Goal: Task Accomplishment & Management: Use online tool/utility

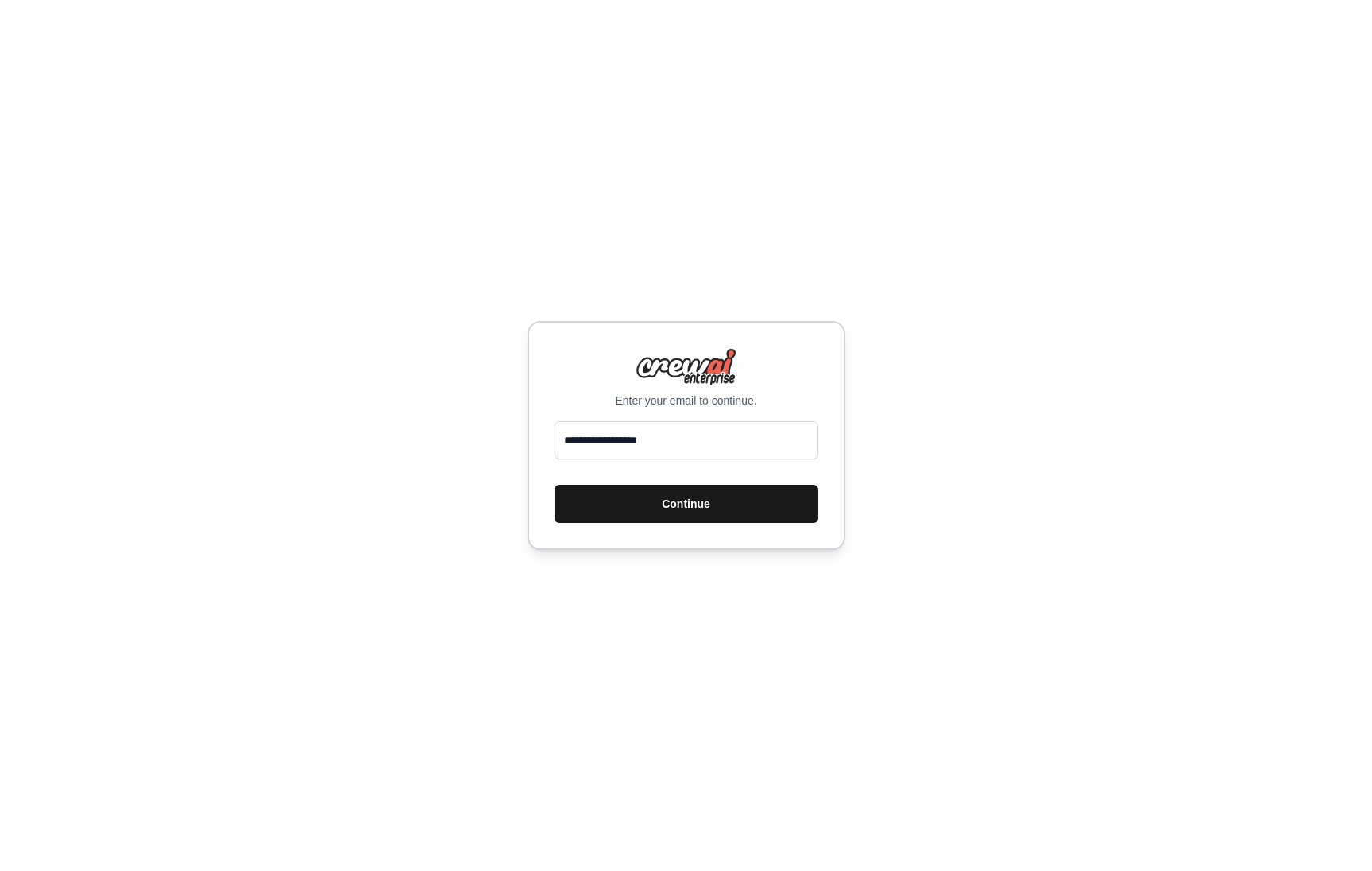
type input "**********"
click at [683, 504] on button "Continue" at bounding box center [686, 503] width 264 height 38
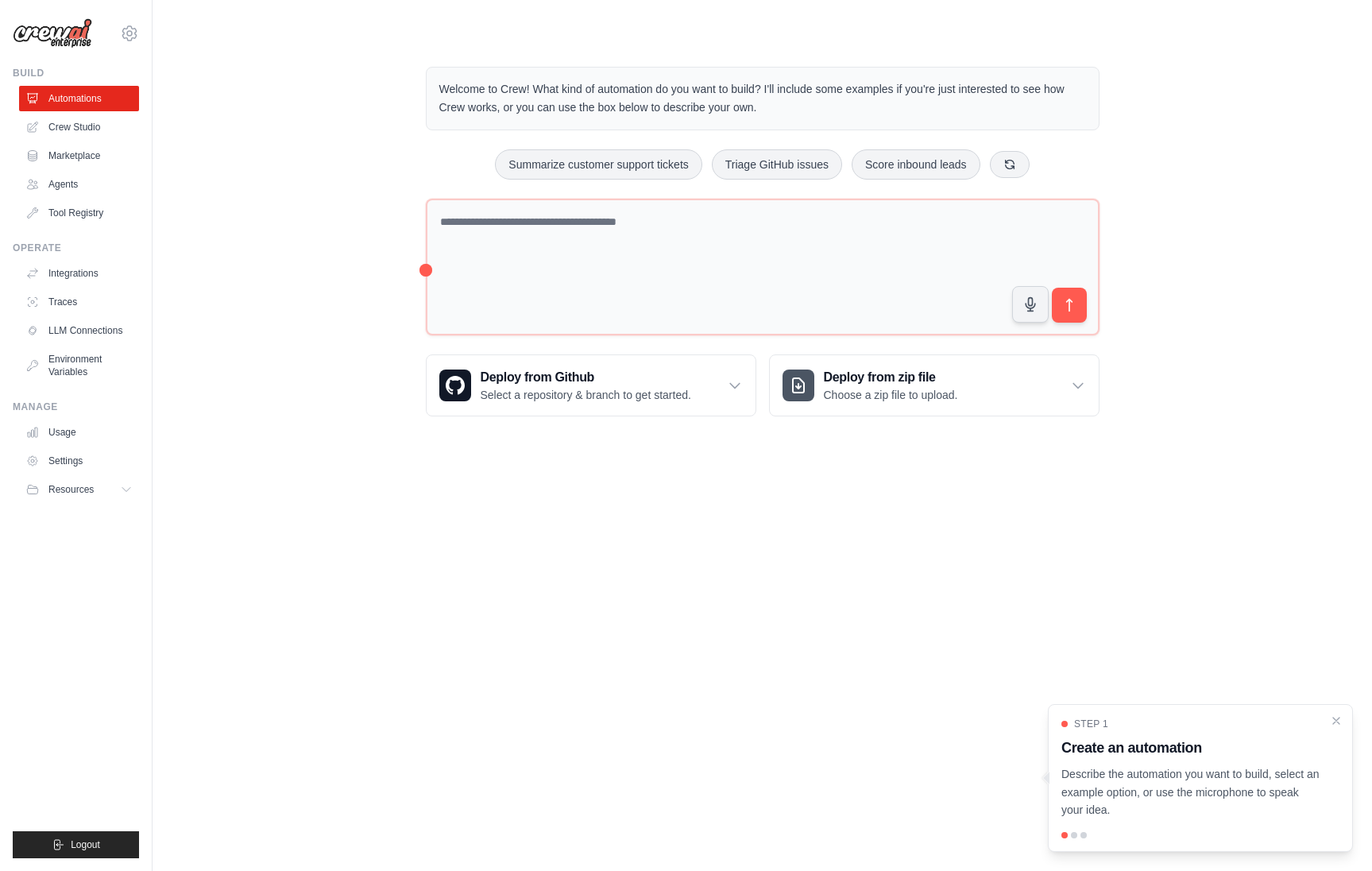
click at [1156, 788] on p "Describe the automation you want to build, select an example option, or use the…" at bounding box center [1191, 792] width 259 height 54
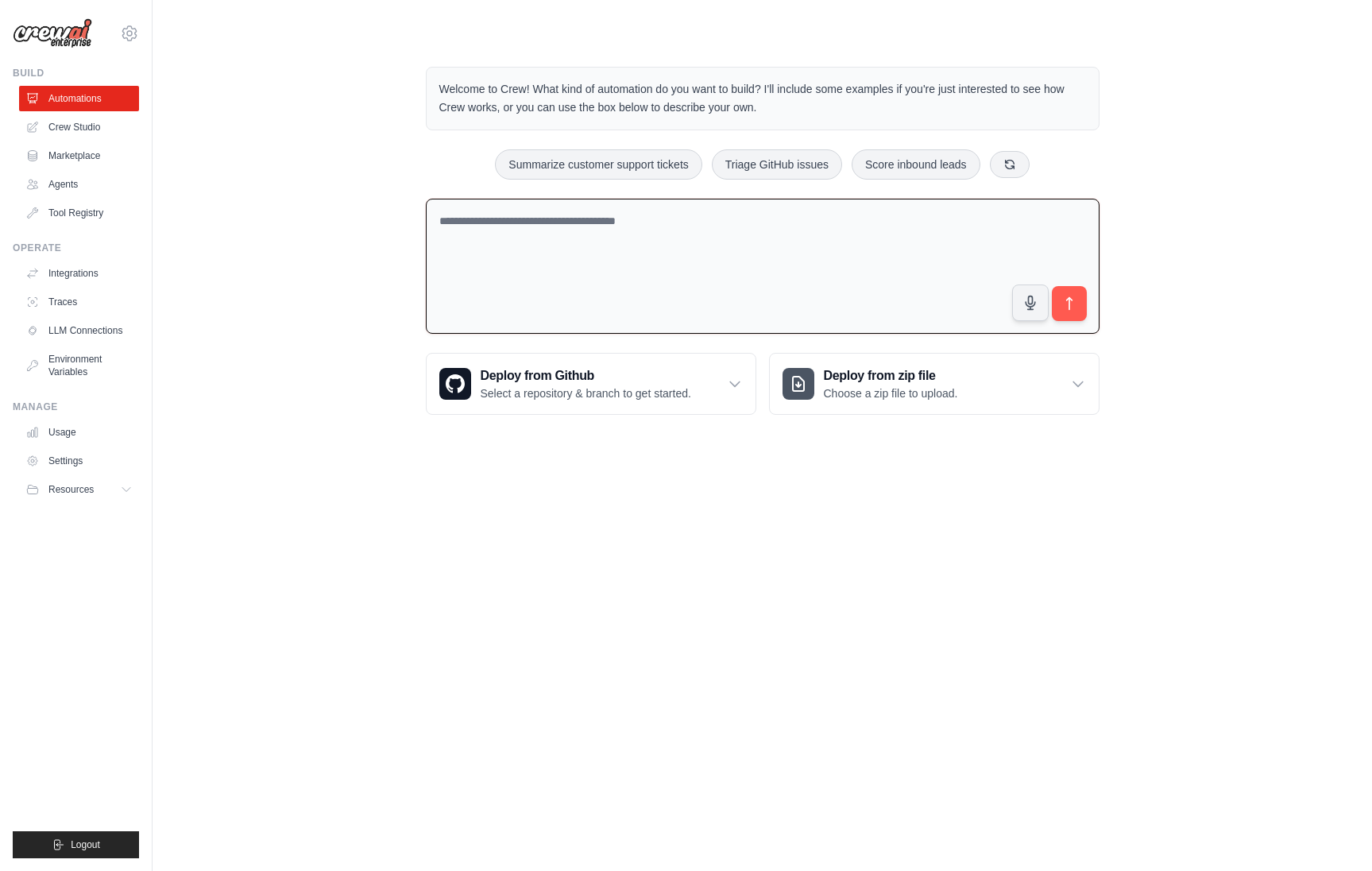
click at [628, 239] on textarea at bounding box center [763, 267] width 674 height 136
type textarea "**********"
click at [1068, 306] on icon "submit" at bounding box center [1069, 304] width 17 height 17
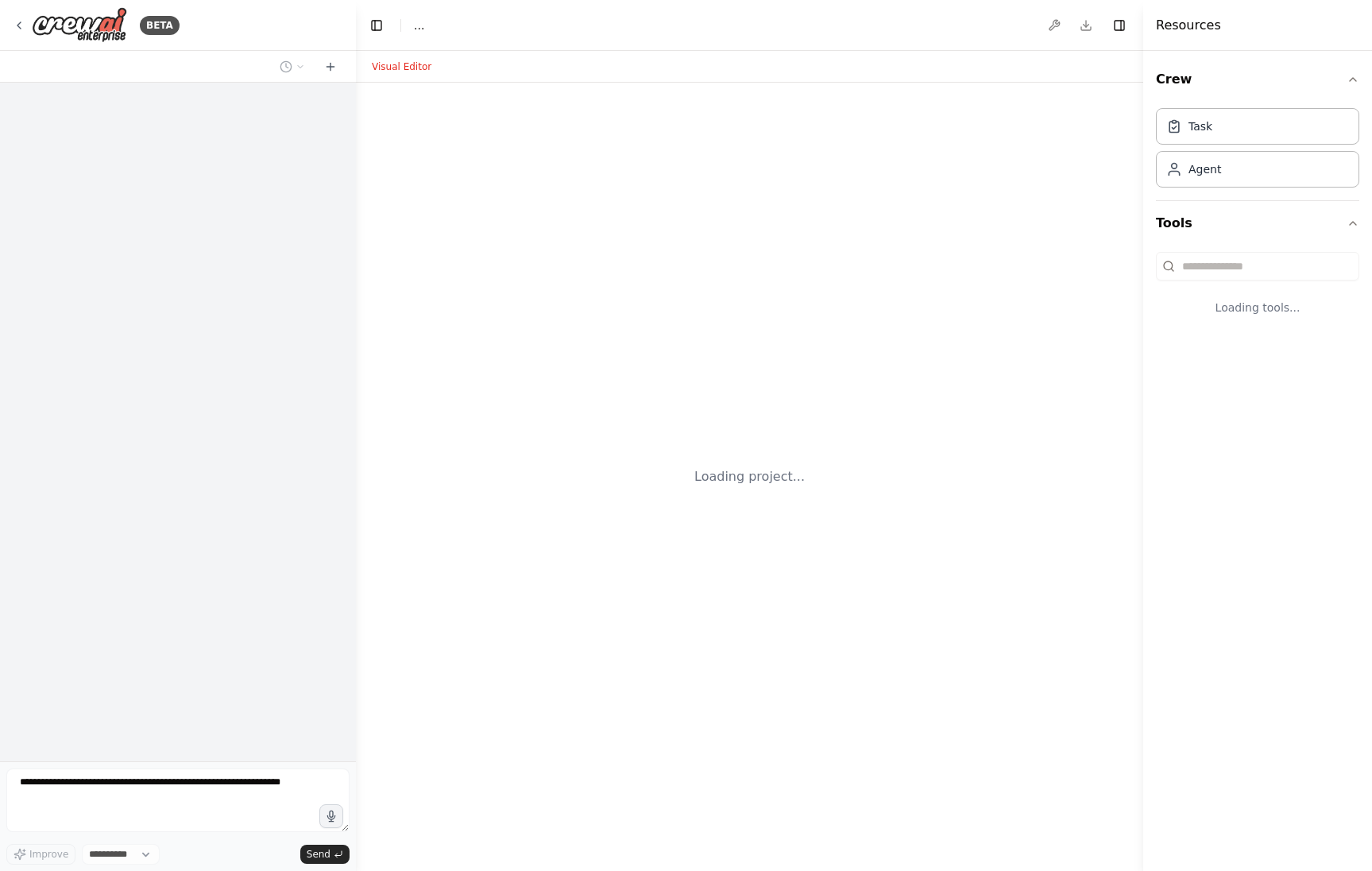
select select "****"
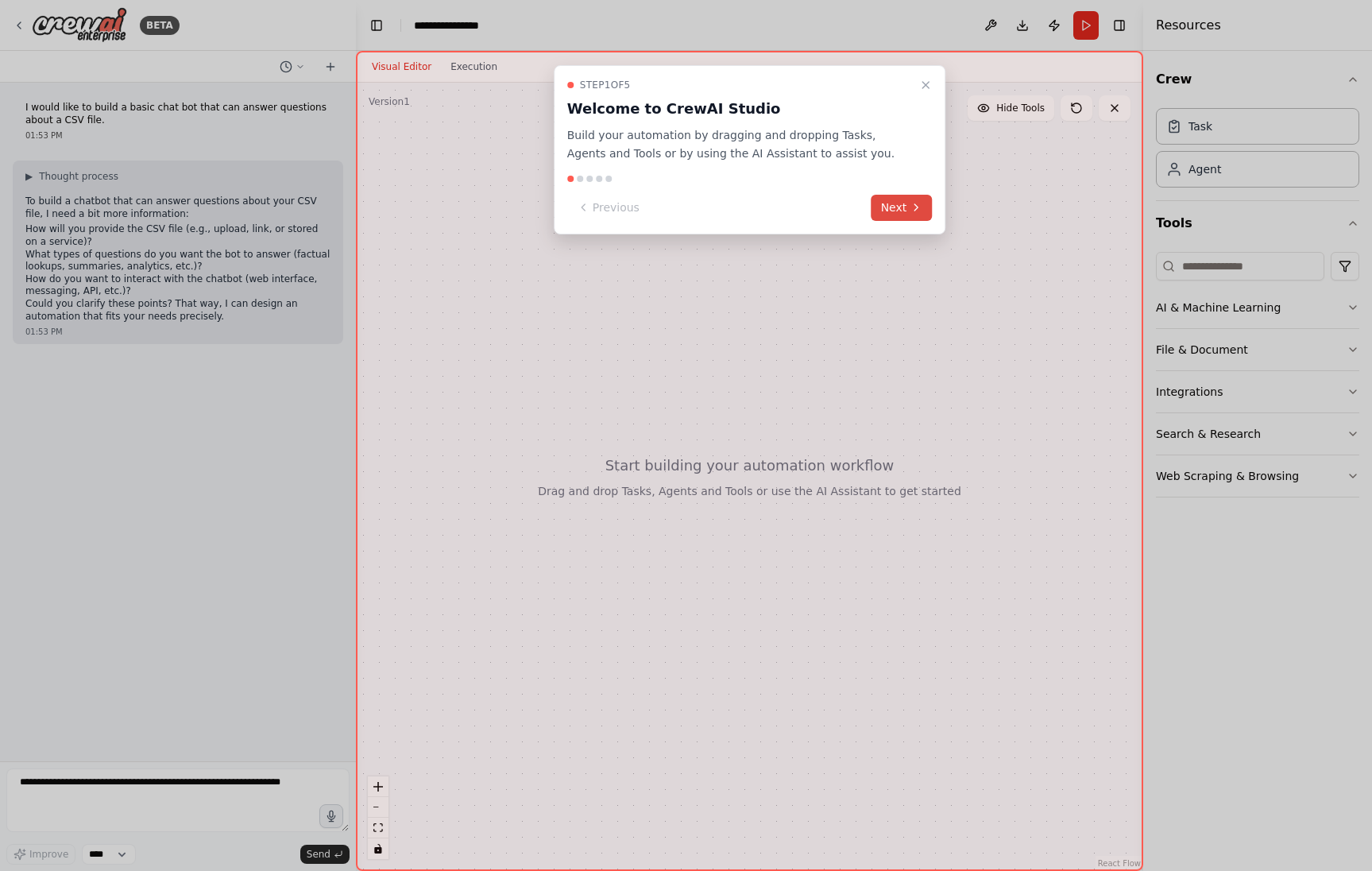
click at [908, 204] on button "Next" at bounding box center [903, 207] width 62 height 26
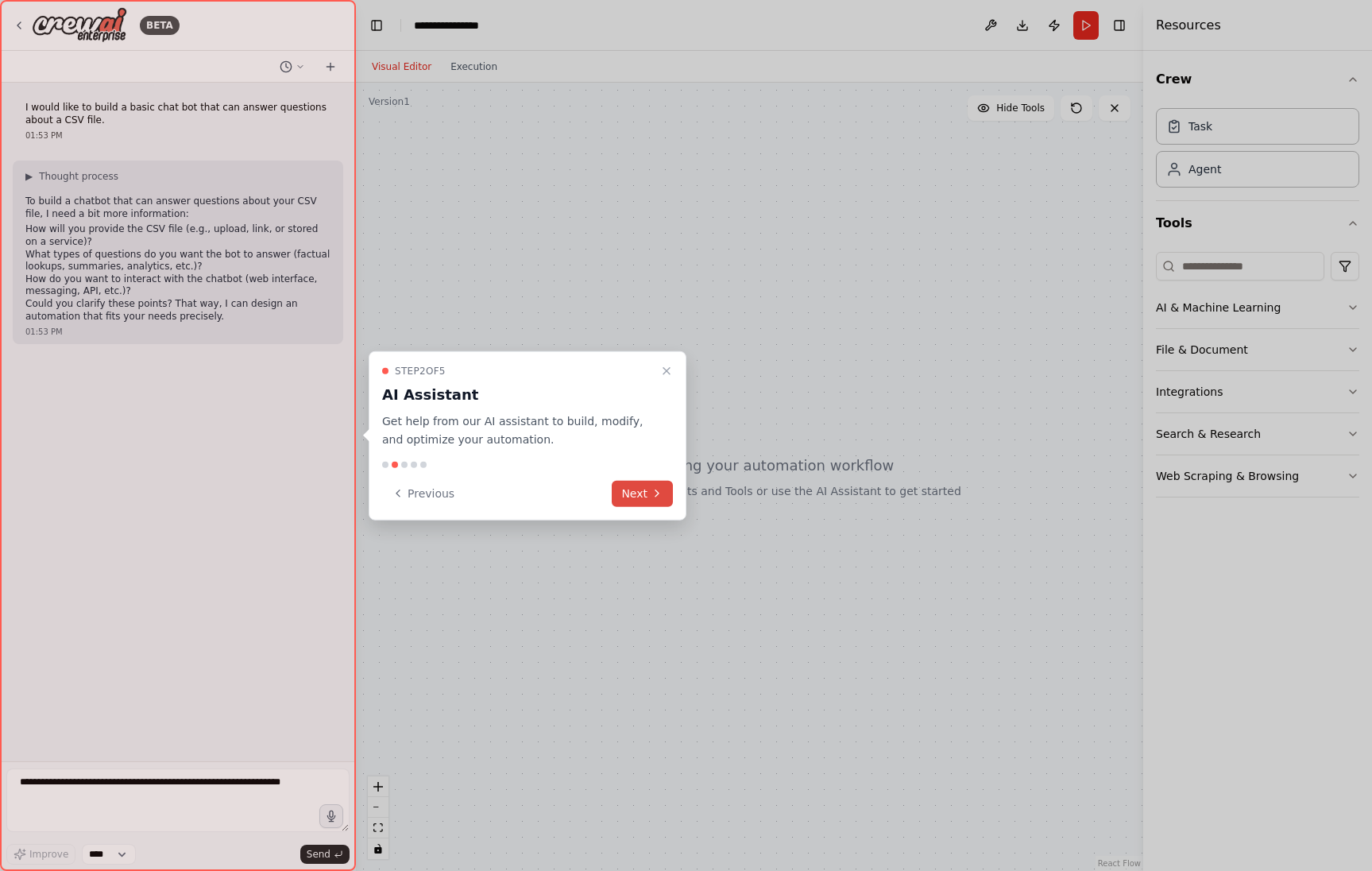
click at [642, 495] on button "Next" at bounding box center [643, 493] width 62 height 26
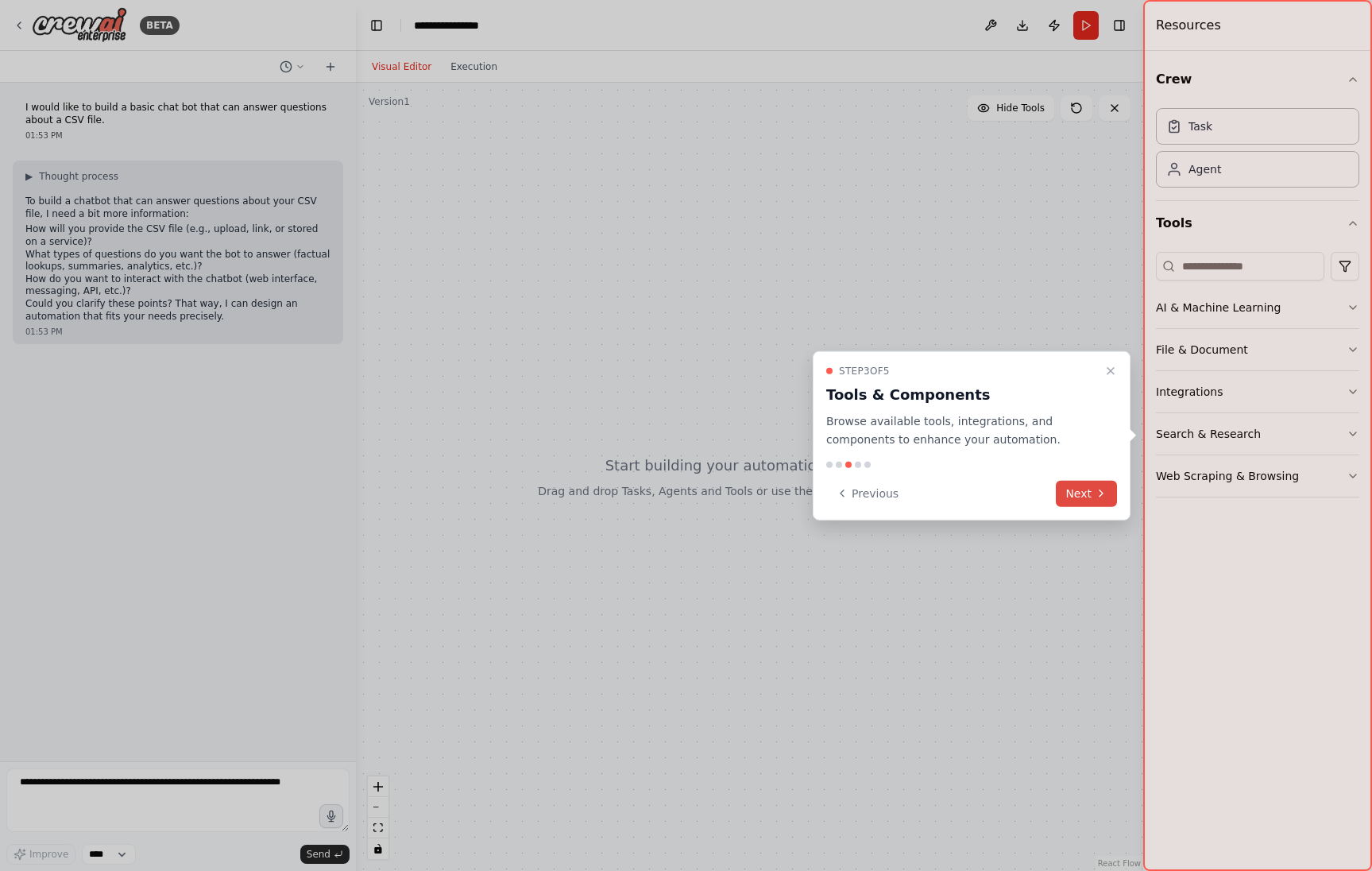
click at [1092, 495] on button "Next" at bounding box center [1087, 493] width 62 height 26
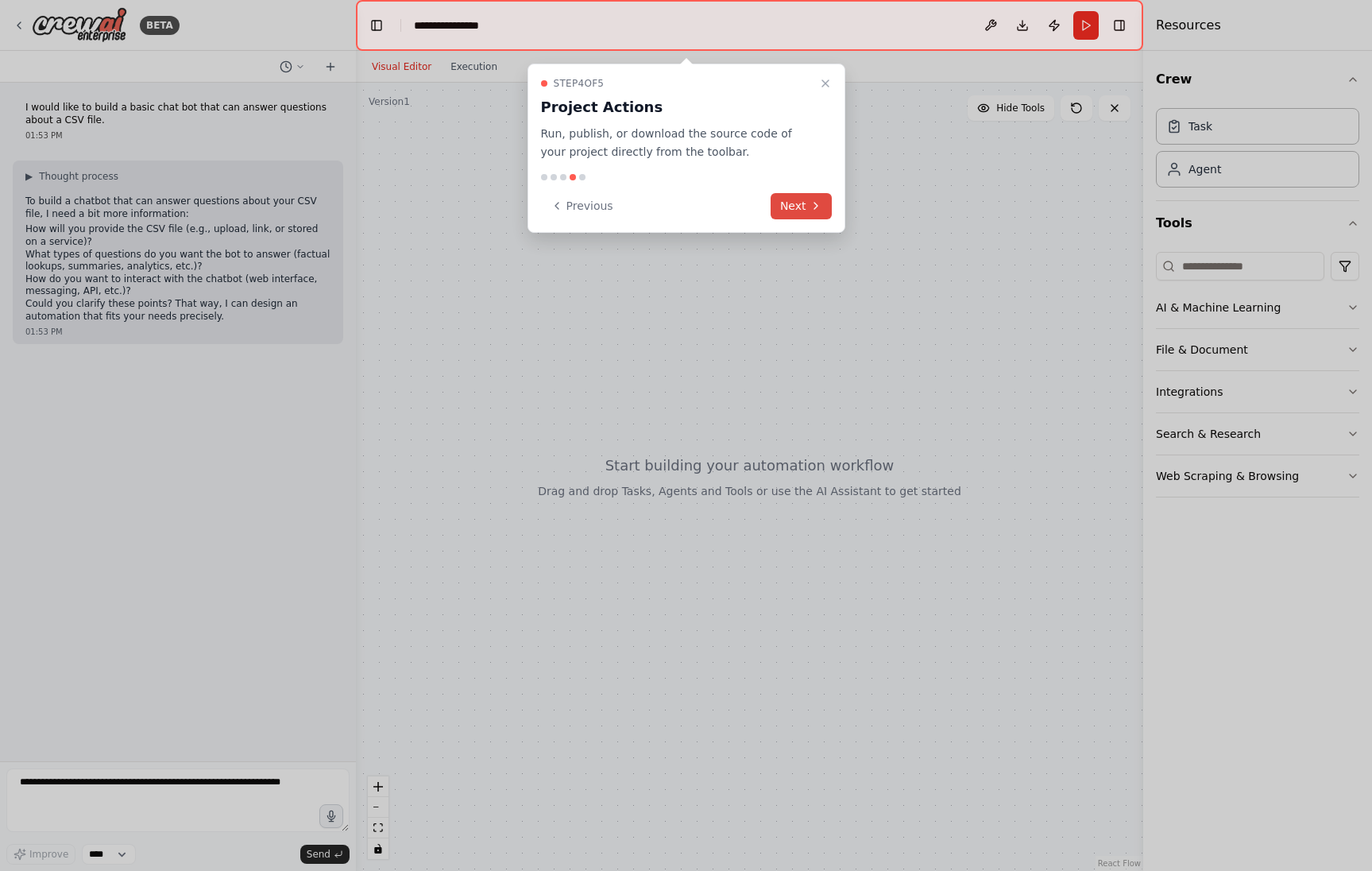
click at [810, 203] on icon at bounding box center [816, 206] width 13 height 13
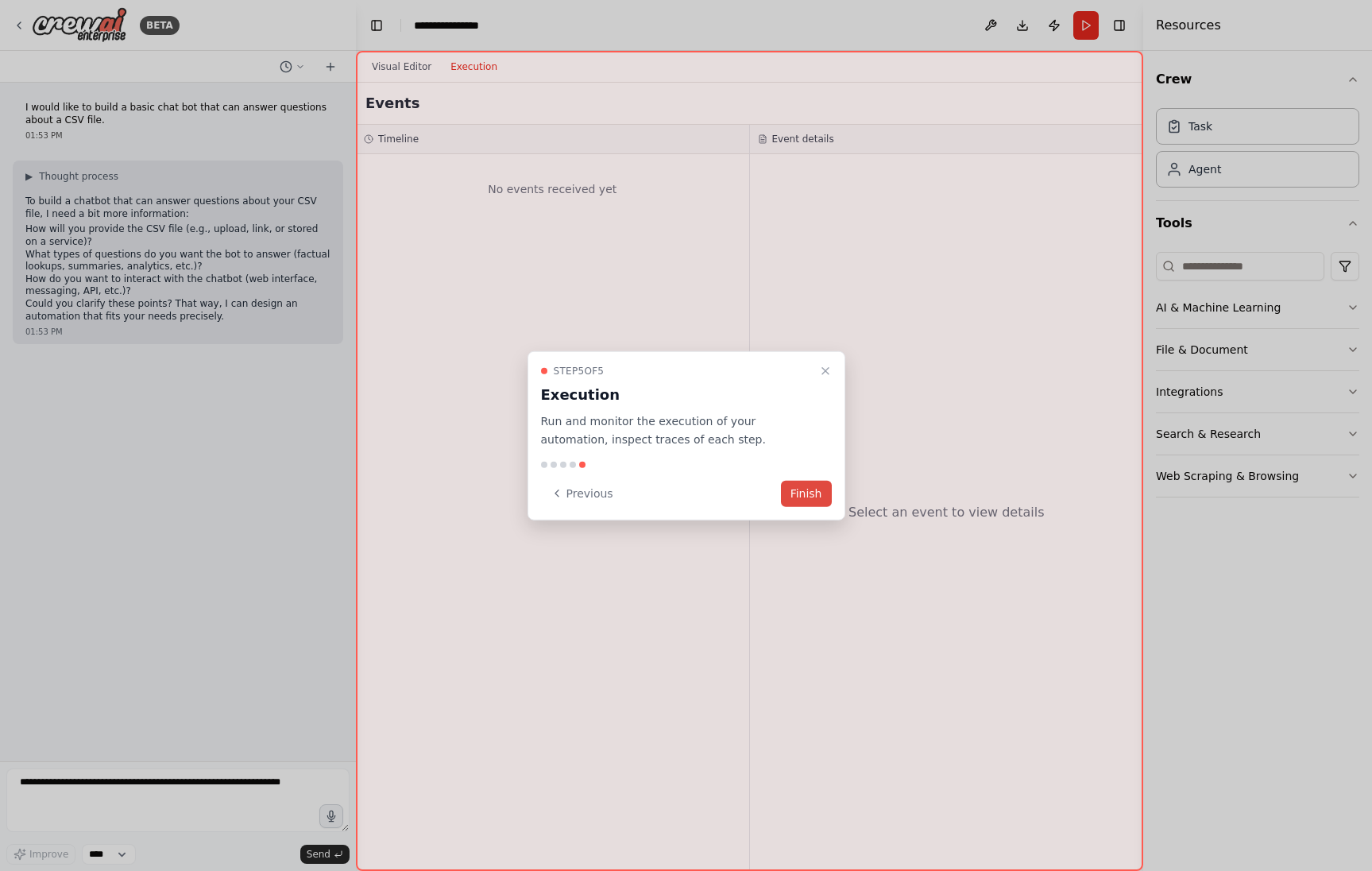
click at [814, 491] on button "Finish" at bounding box center [806, 493] width 51 height 26
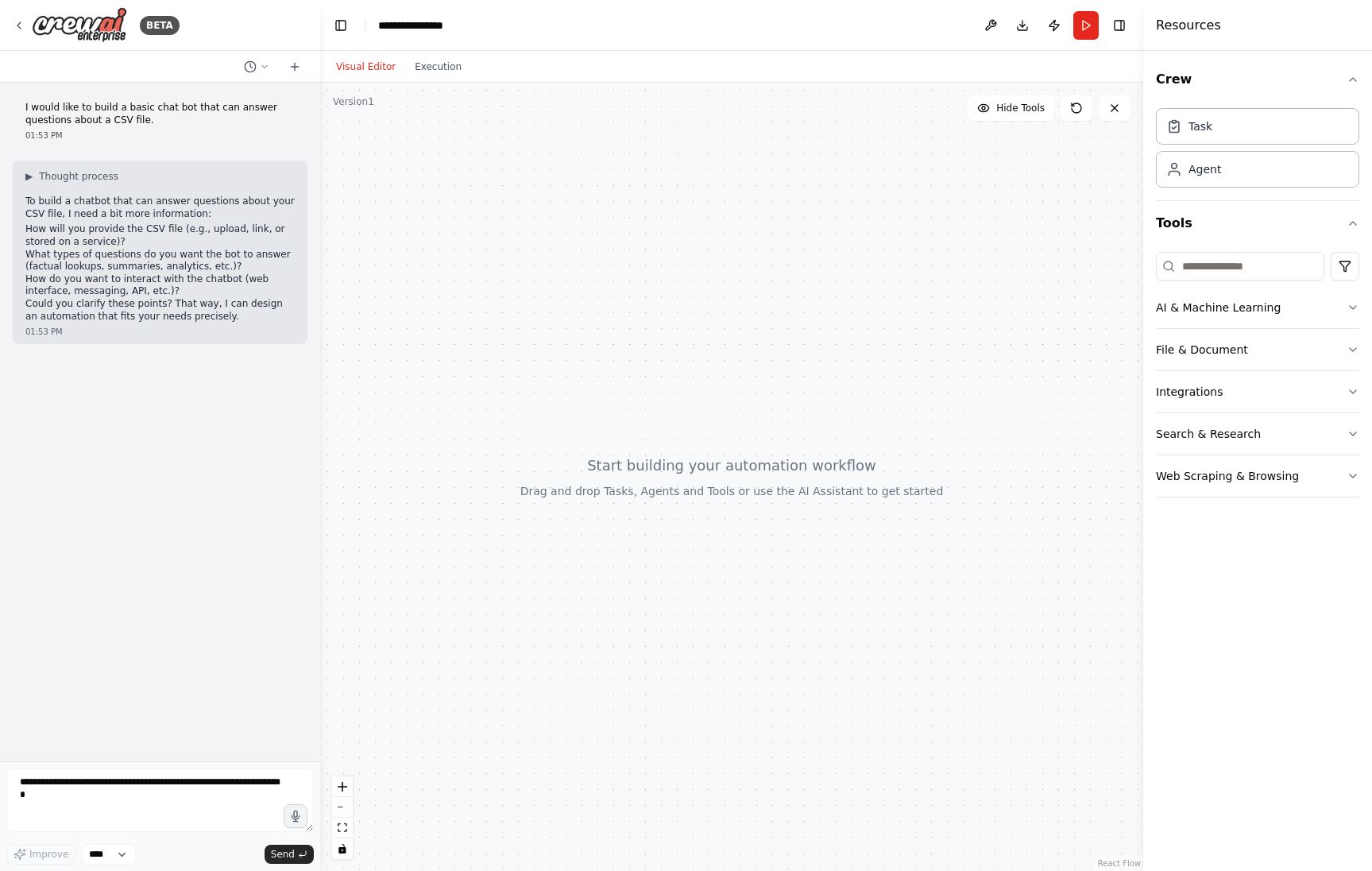
drag, startPoint x: 355, startPoint y: 310, endPoint x: 320, endPoint y: 310, distance: 35.0
click at [320, 310] on div "**********" at bounding box center [686, 435] width 1372 height 871
click at [53, 792] on textarea at bounding box center [160, 800] width 307 height 63
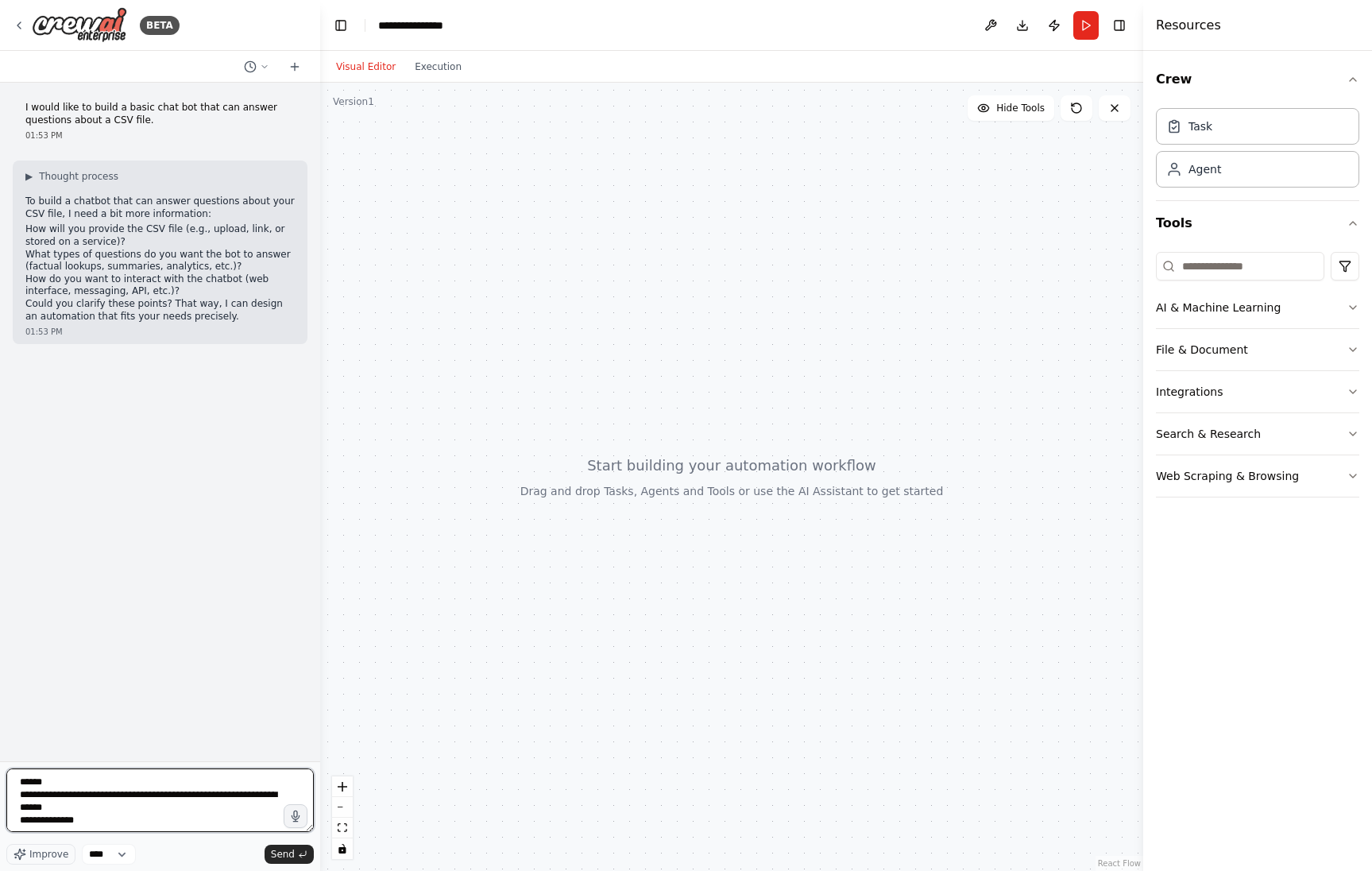
scroll to position [7, 0]
type textarea "**********"
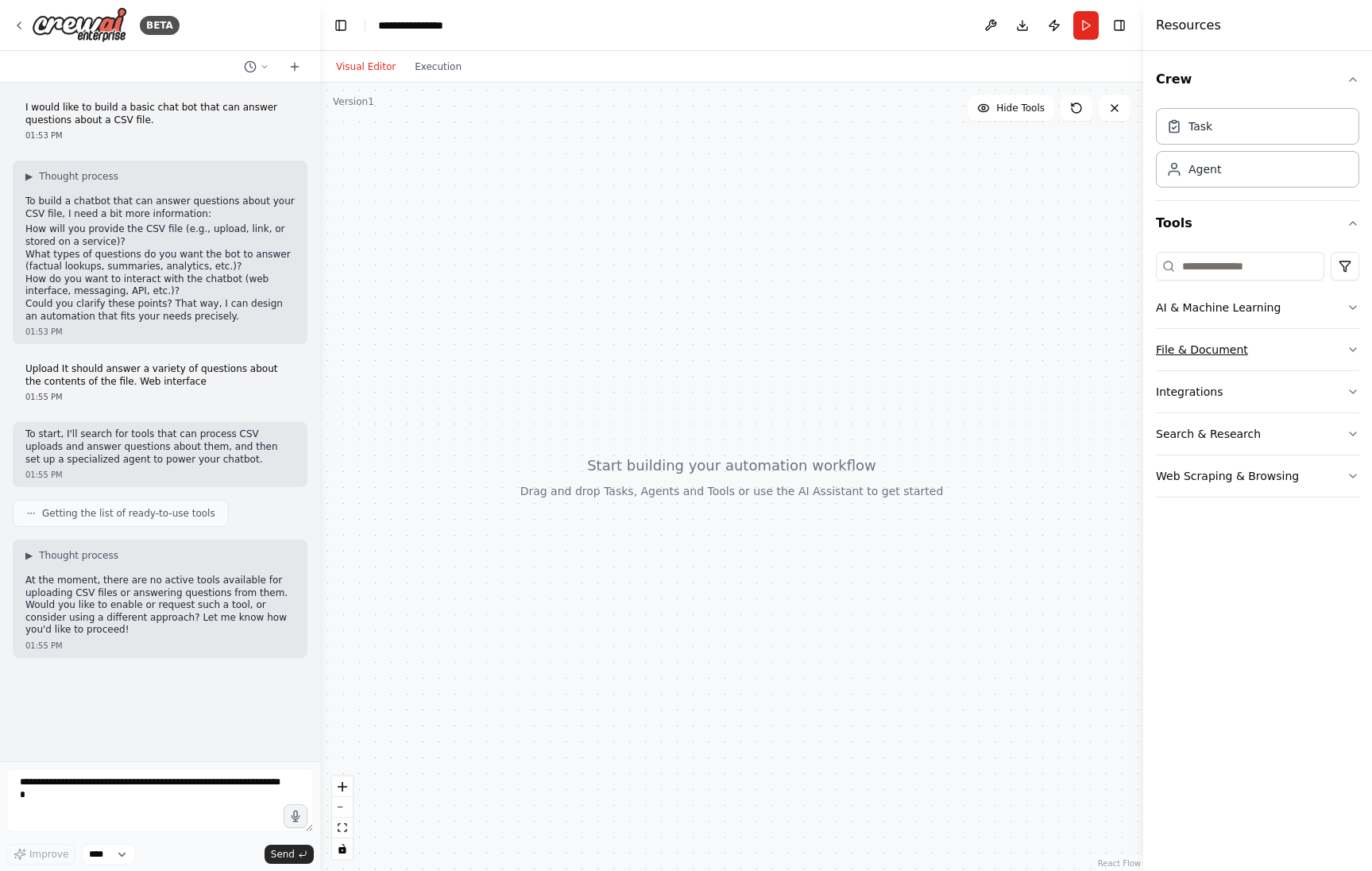
click at [1351, 351] on icon "button" at bounding box center [1353, 350] width 13 height 13
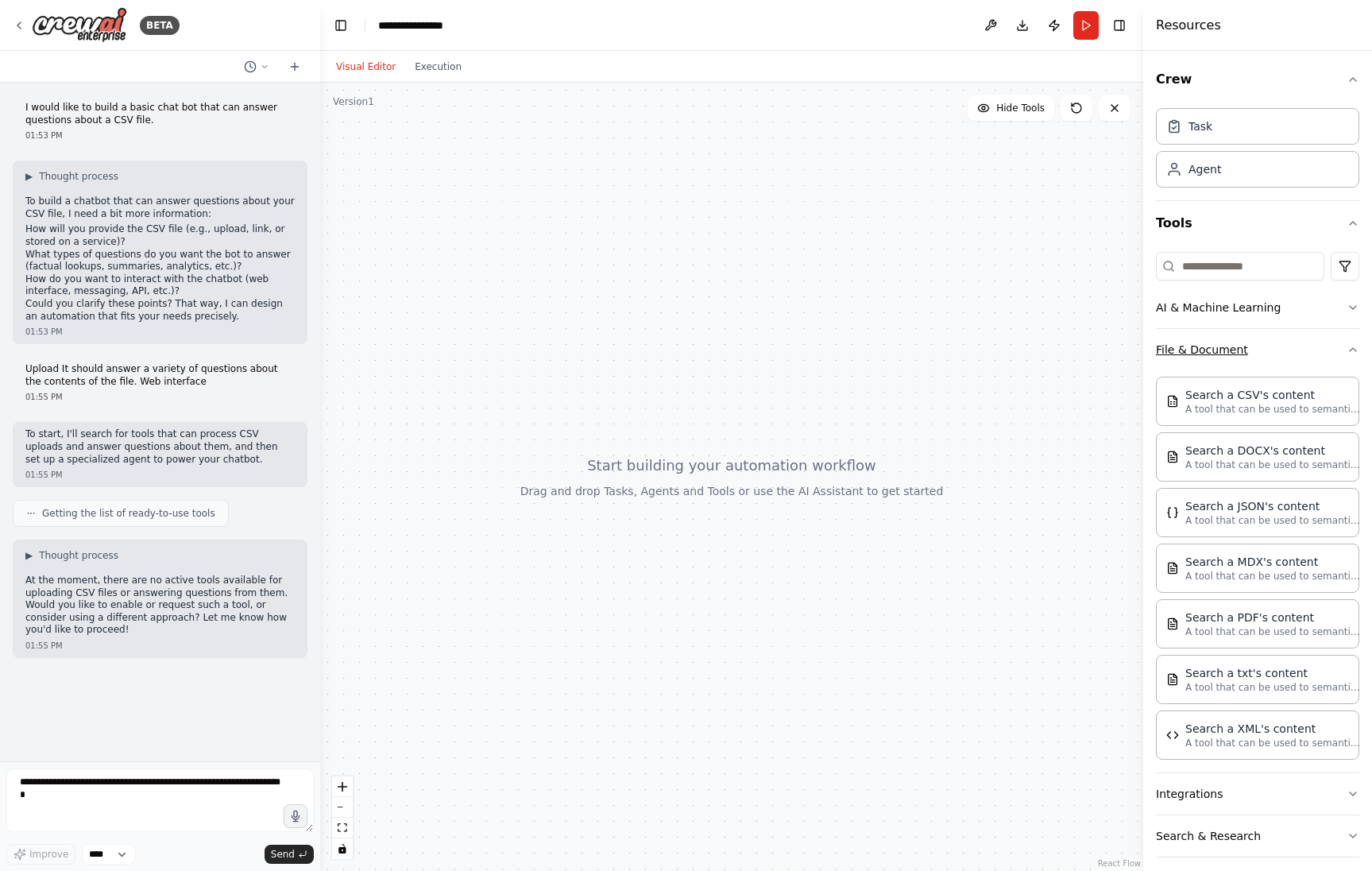
click at [1357, 348] on icon "button" at bounding box center [1353, 350] width 13 height 13
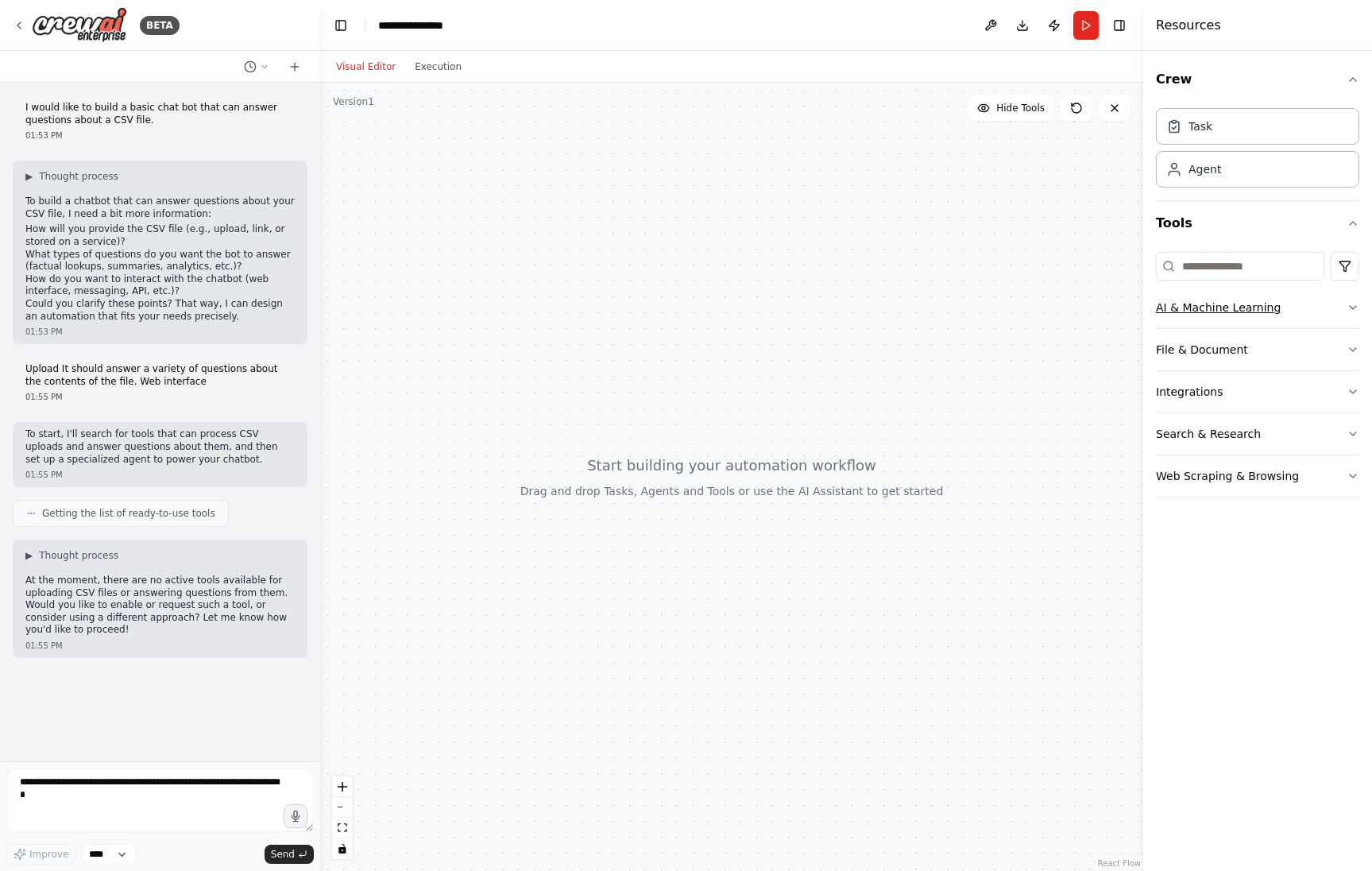
click at [1354, 306] on icon "button" at bounding box center [1353, 308] width 6 height 3
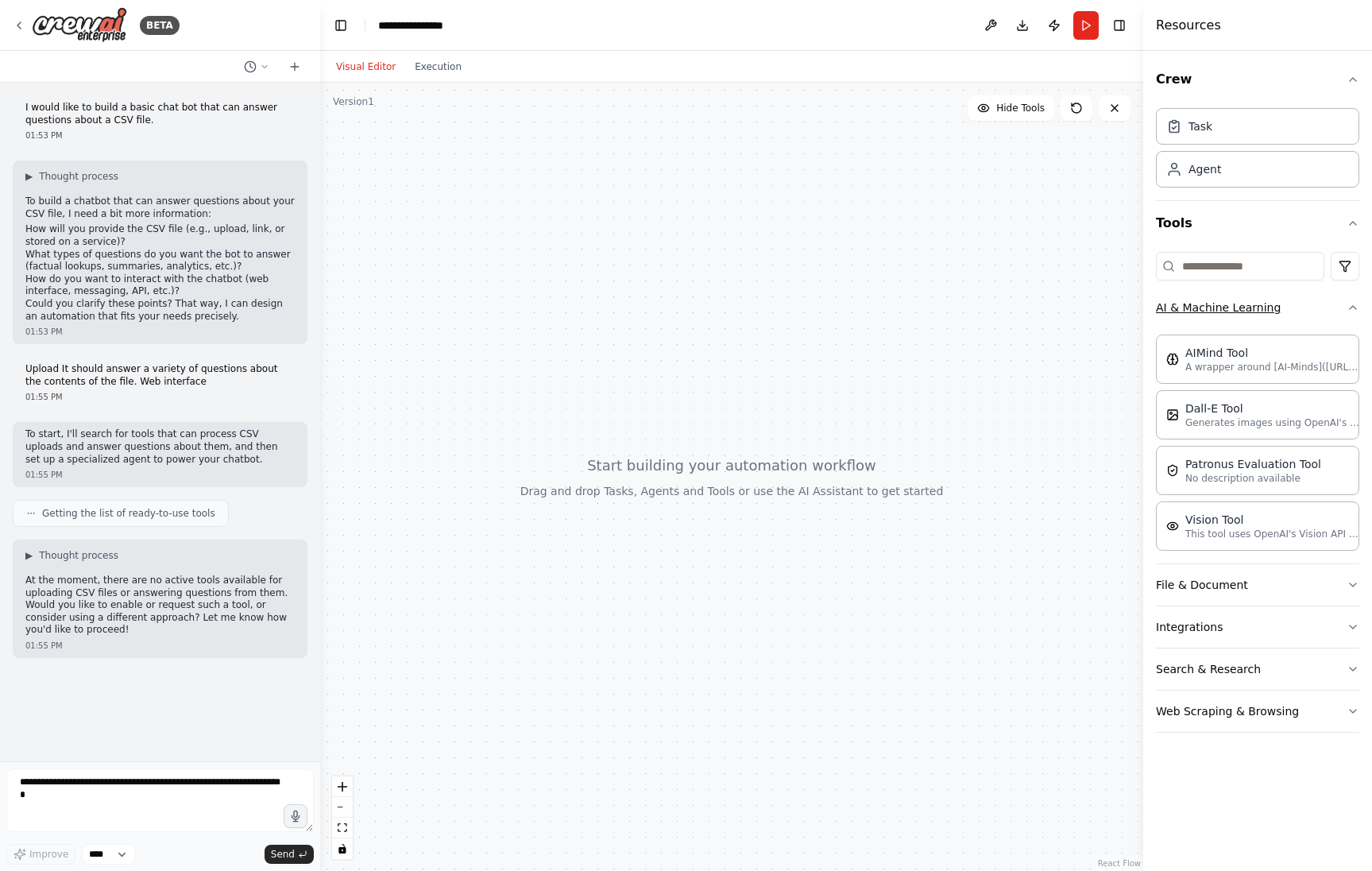
click at [1353, 306] on icon "button" at bounding box center [1353, 308] width 6 height 3
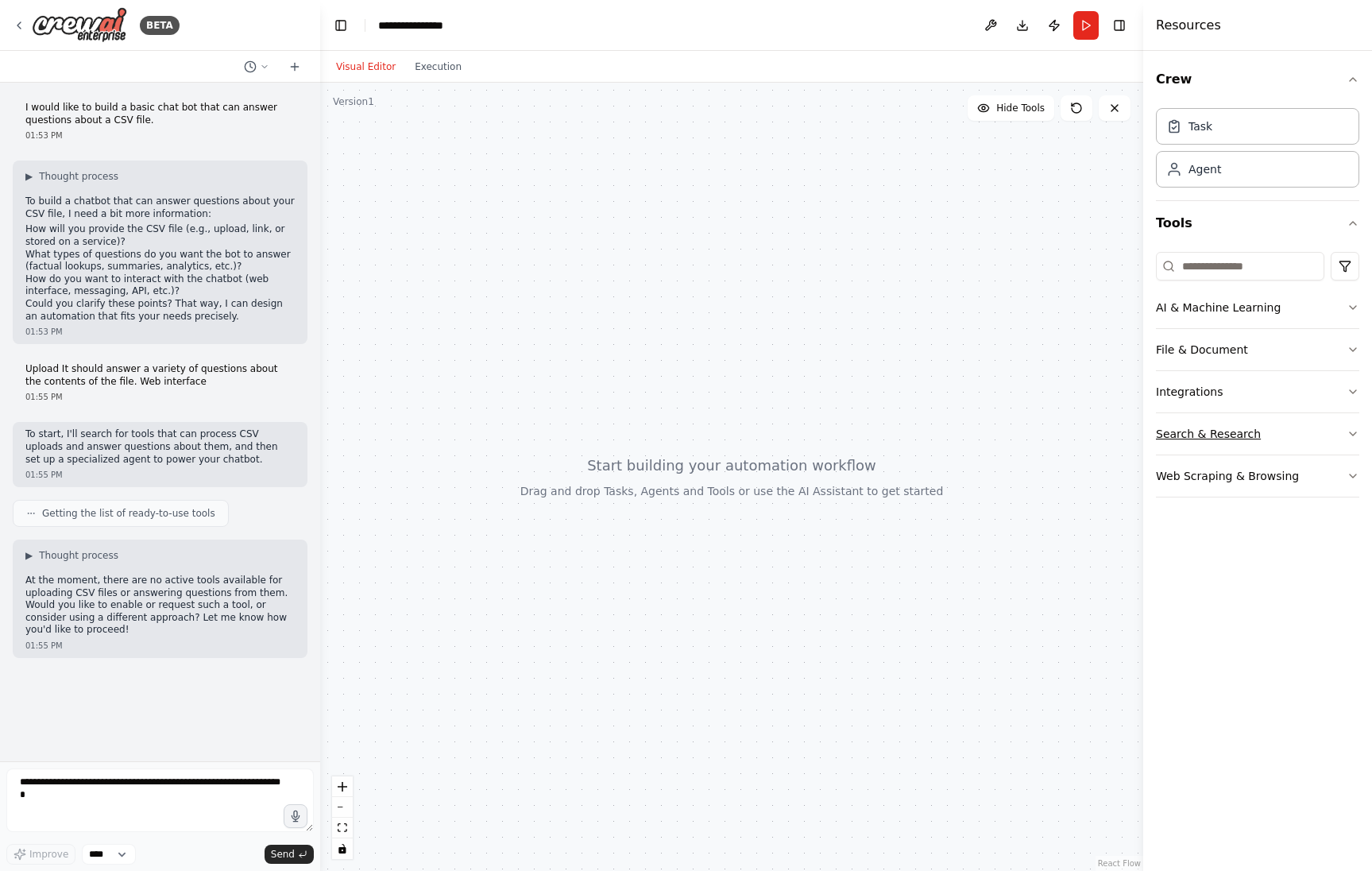
click at [1349, 436] on icon "button" at bounding box center [1353, 434] width 13 height 13
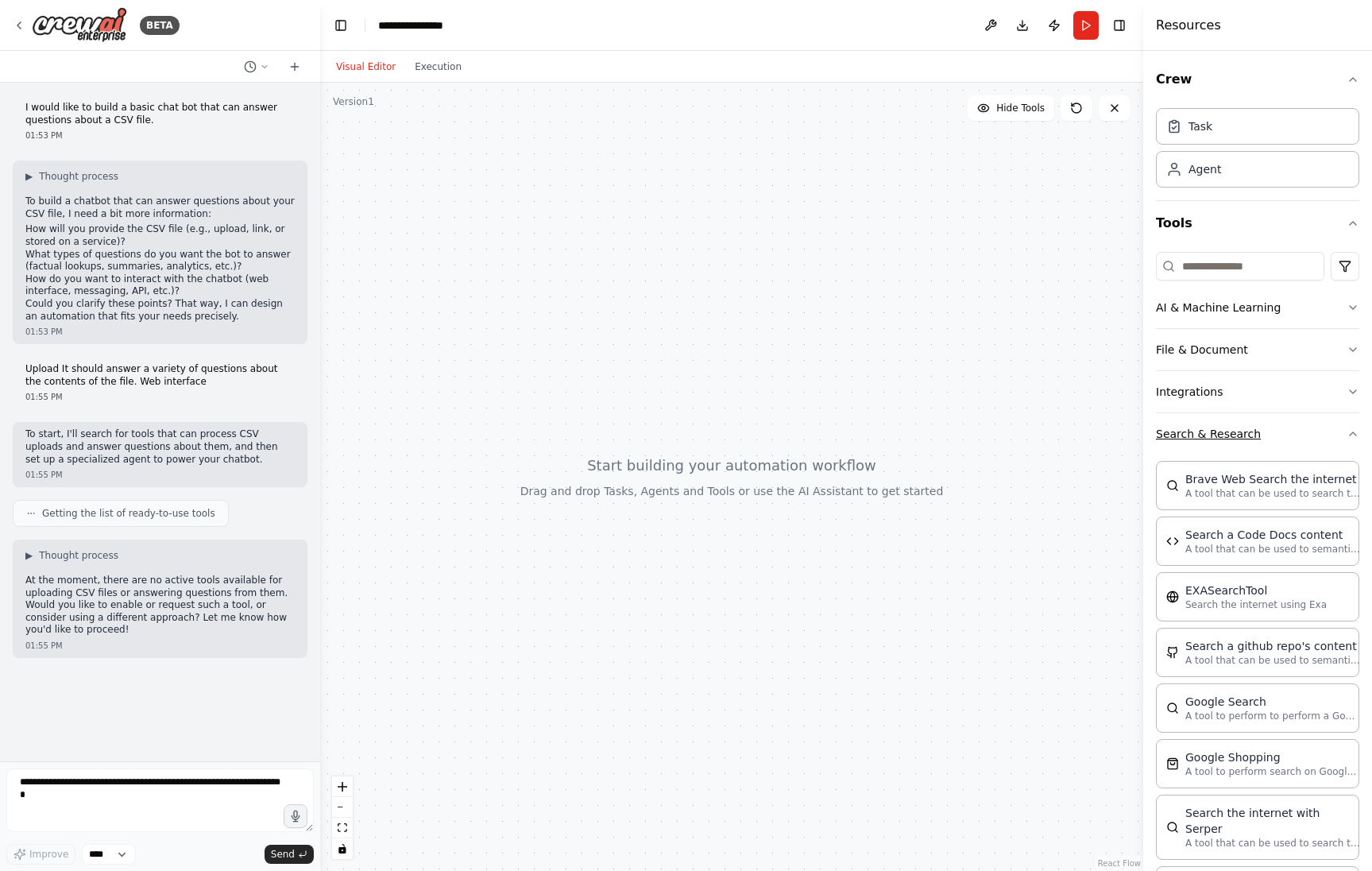
click at [1352, 432] on icon "button" at bounding box center [1353, 433] width 6 height 3
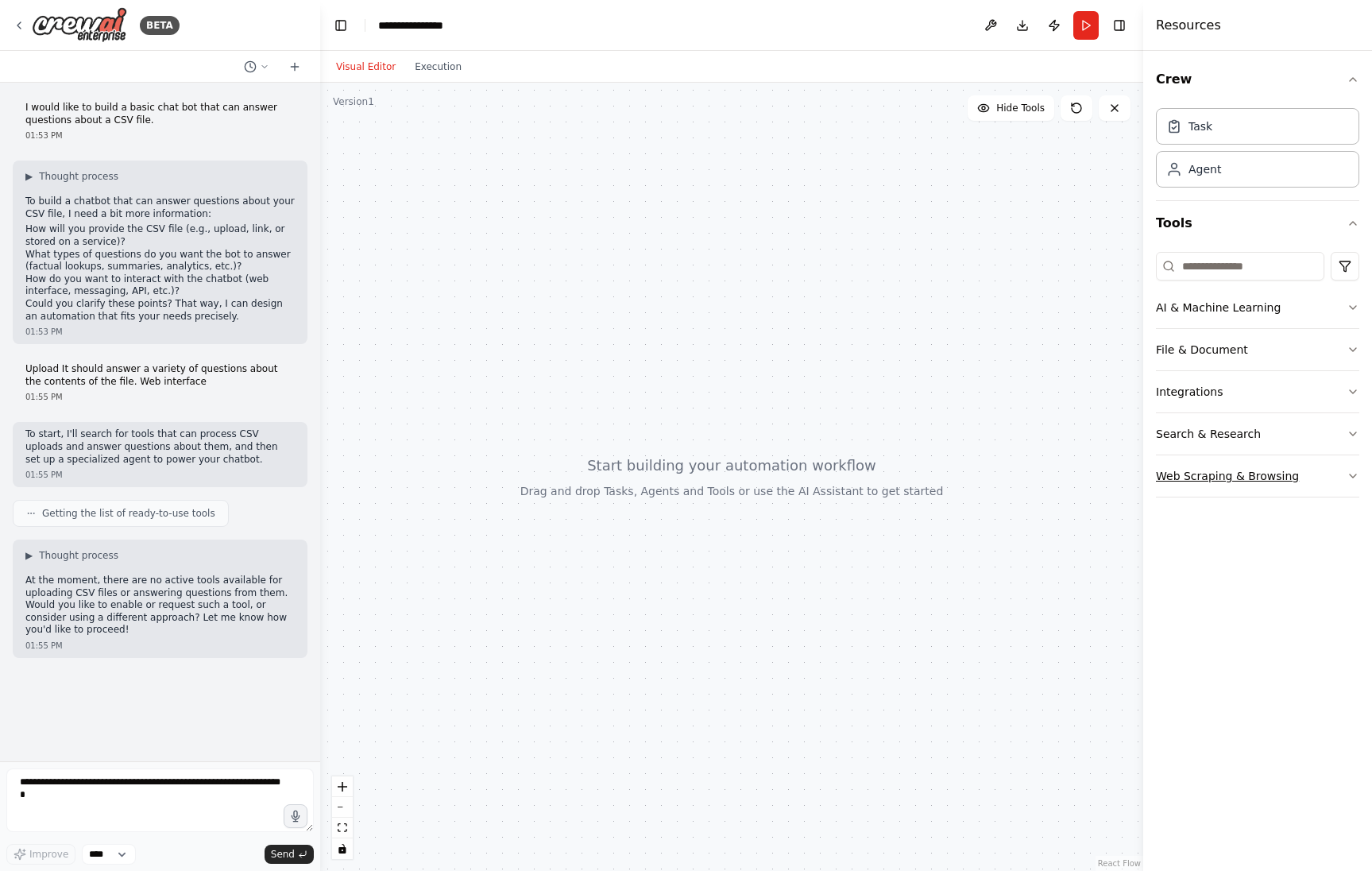
click at [1352, 475] on icon "button" at bounding box center [1353, 476] width 6 height 3
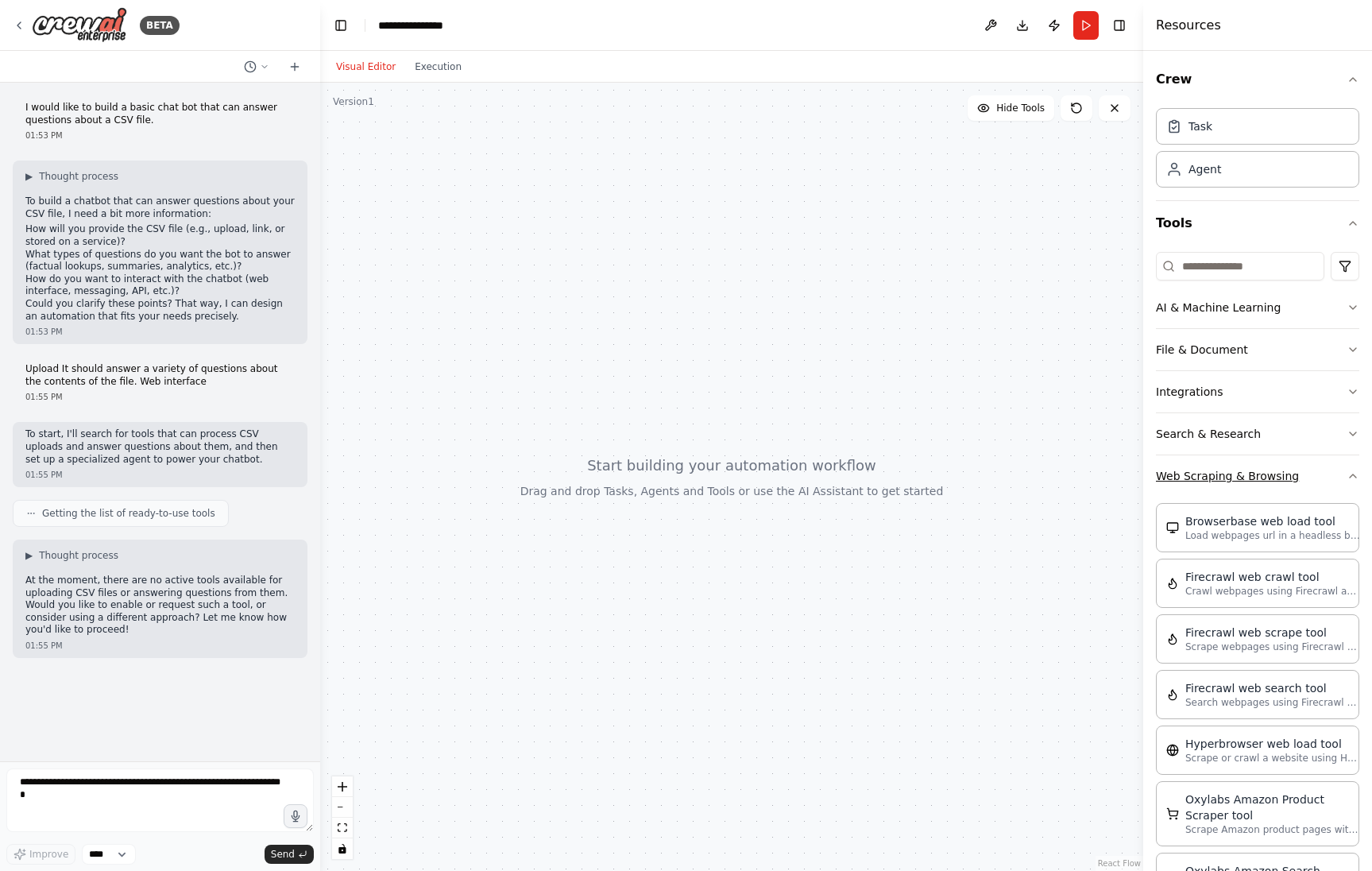
click at [1355, 476] on icon "button" at bounding box center [1353, 476] width 6 height 3
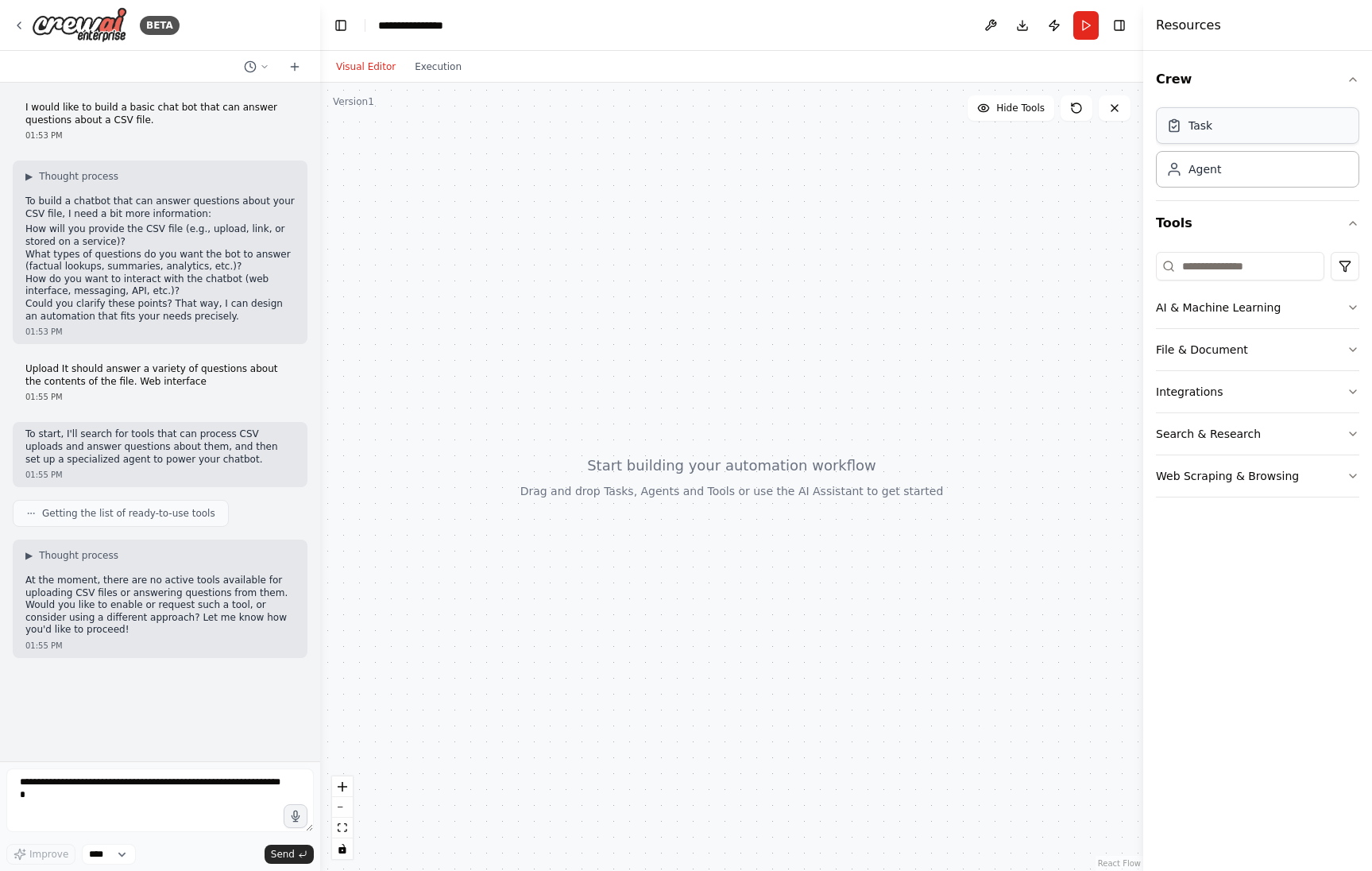
click at [1221, 132] on div "Task" at bounding box center [1258, 125] width 203 height 36
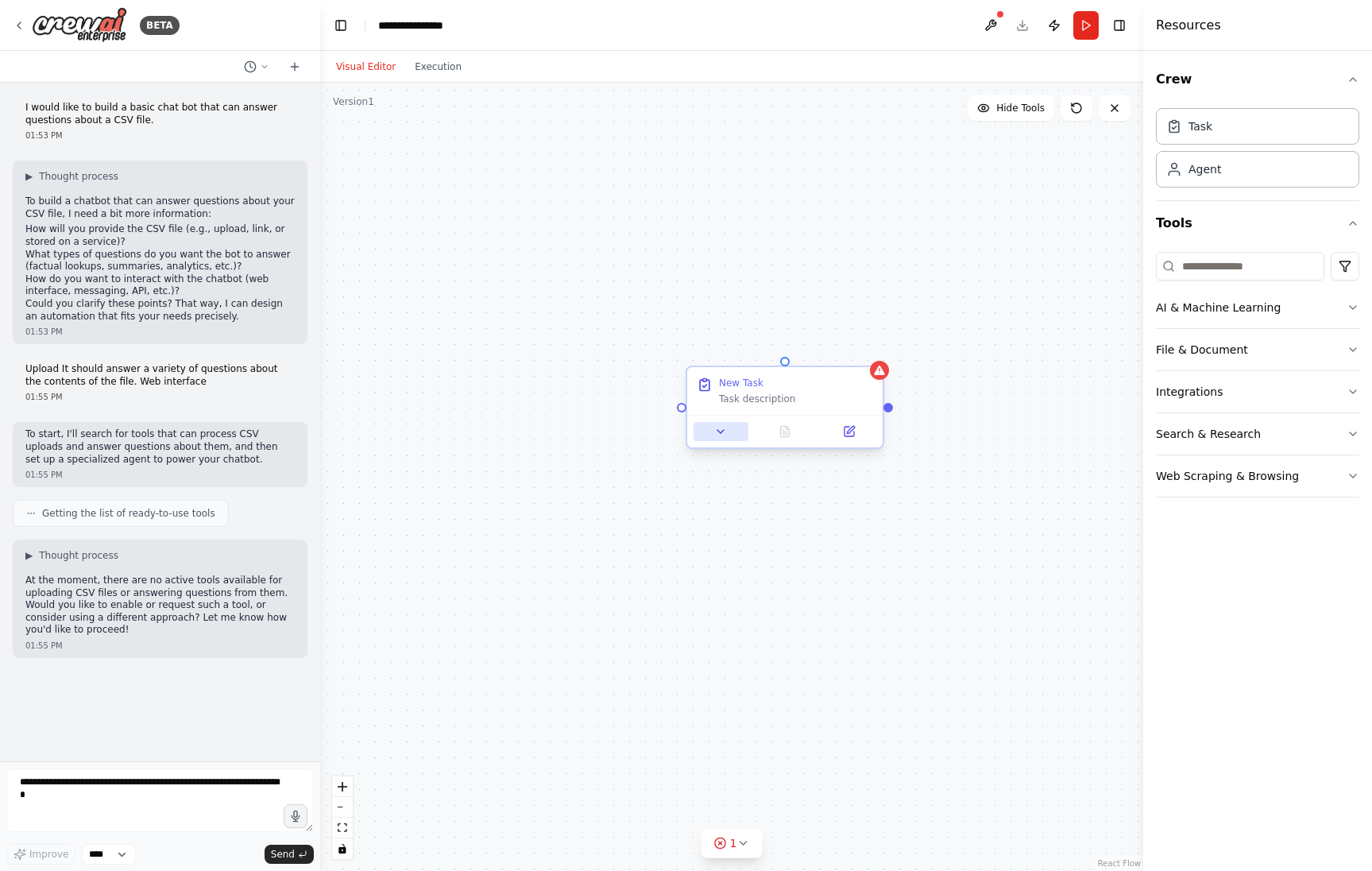
click at [724, 433] on icon at bounding box center [721, 432] width 13 height 13
click at [724, 433] on icon at bounding box center [720, 431] width 6 height 3
click at [852, 435] on icon at bounding box center [849, 432] width 10 height 10
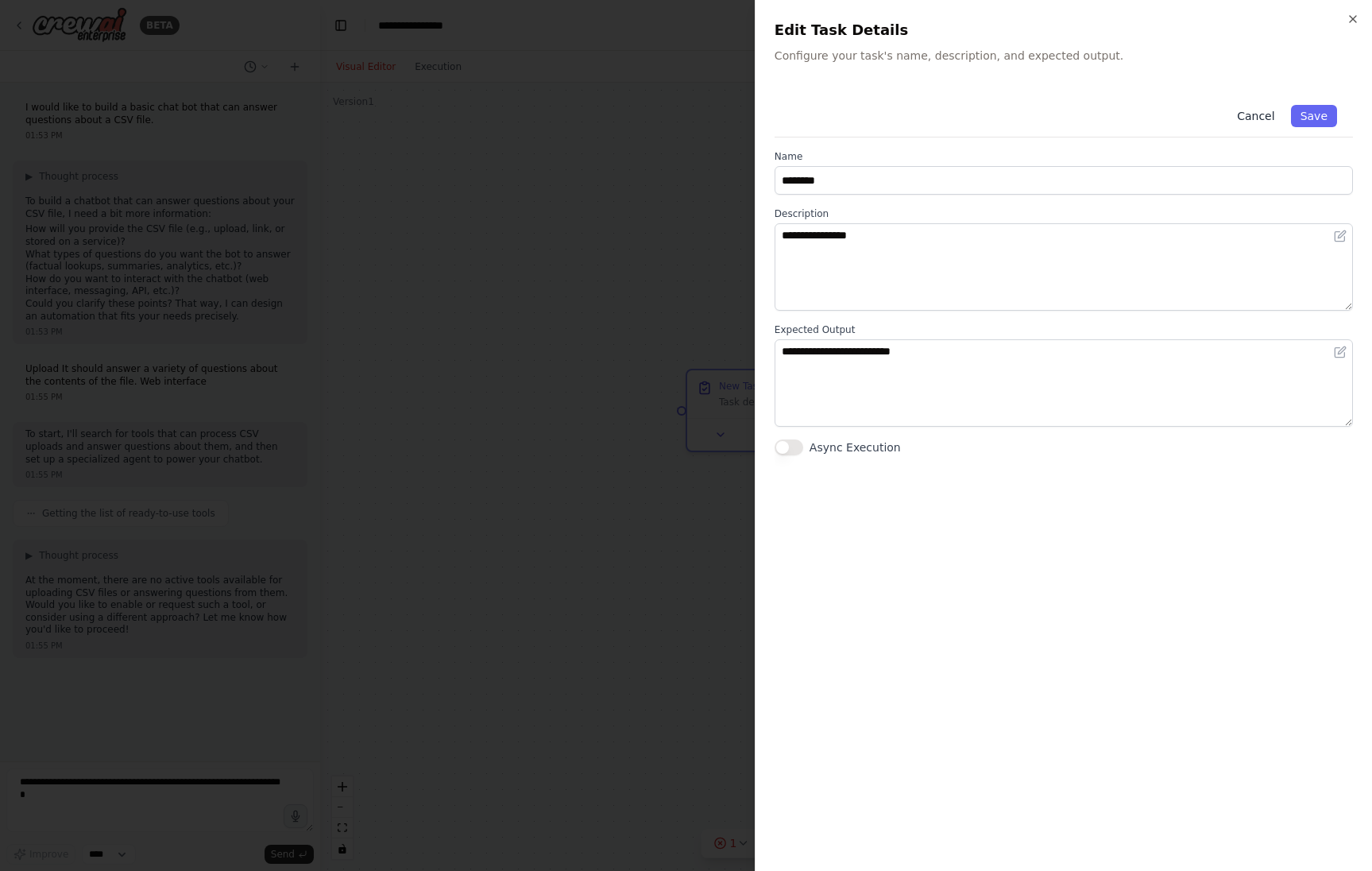
click at [1260, 117] on button "Cancel" at bounding box center [1256, 115] width 57 height 22
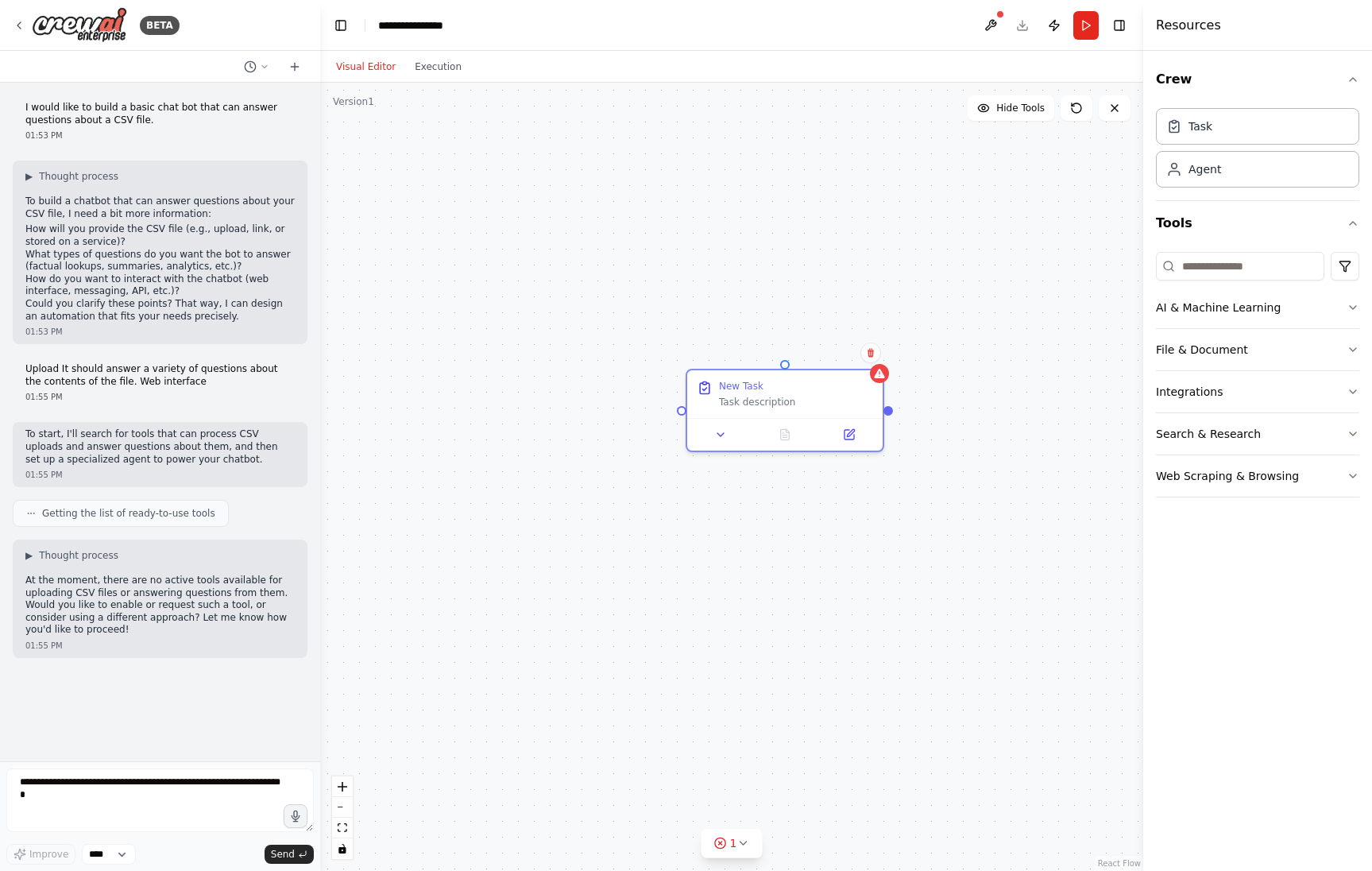
drag, startPoint x: 870, startPoint y: 350, endPoint x: 882, endPoint y: 348, distance: 12.2
click at [870, 350] on icon at bounding box center [871, 352] width 6 height 9
click at [820, 349] on button "Confirm" at bounding box center [826, 353] width 57 height 19
